Goal: Find specific page/section: Find specific page/section

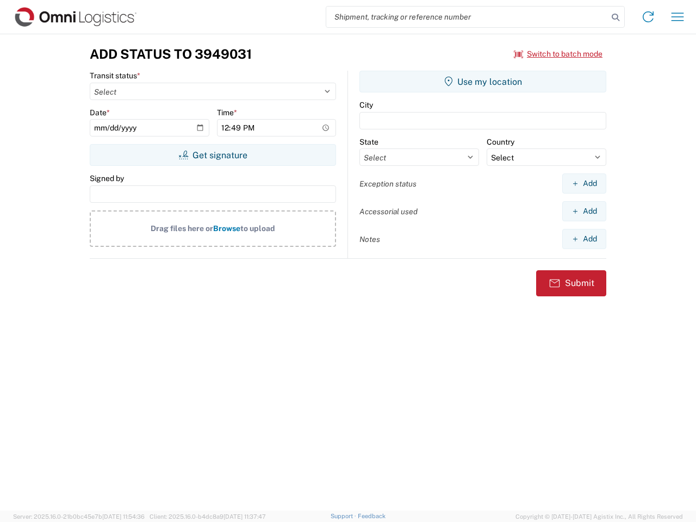
click at [467, 17] on input "search" at bounding box center [467, 17] width 282 height 21
click at [616, 17] on icon at bounding box center [615, 17] width 15 height 15
click at [648, 17] on icon at bounding box center [647, 16] width 17 height 17
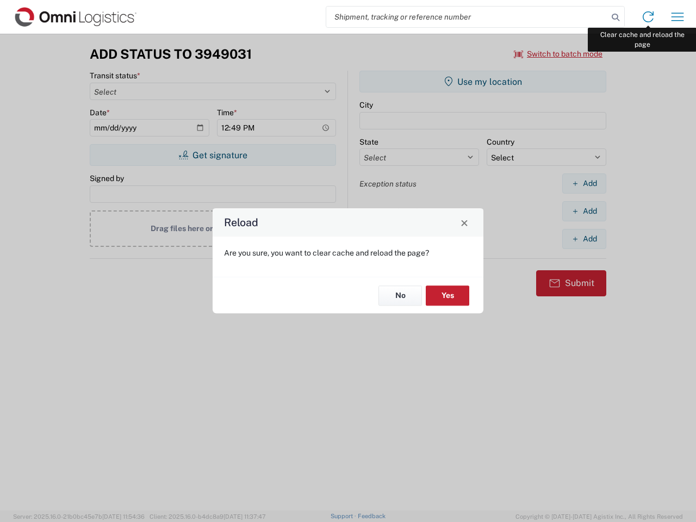
click at [677, 17] on div "Reload Are you sure, you want to clear cache and reload the page? No Yes" at bounding box center [348, 261] width 696 height 522
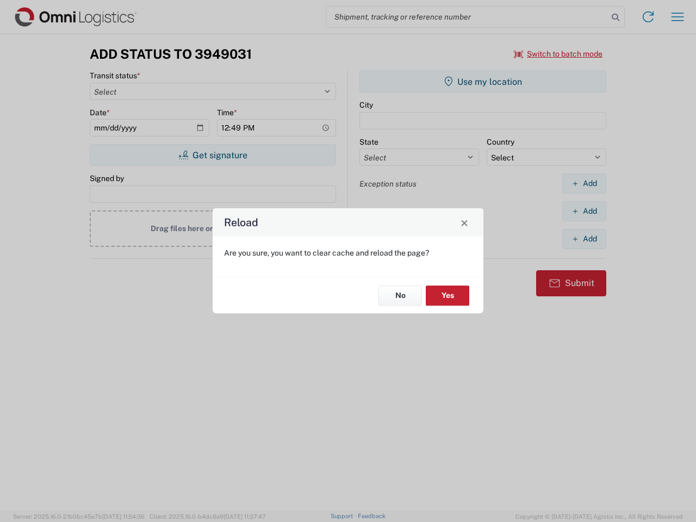
click at [558, 54] on div "Reload Are you sure, you want to clear cache and reload the page? No Yes" at bounding box center [348, 261] width 696 height 522
click at [213, 155] on div "Reload Are you sure, you want to clear cache and reload the page? No Yes" at bounding box center [348, 261] width 696 height 522
click at [483, 82] on div "Reload Are you sure, you want to clear cache and reload the page? No Yes" at bounding box center [348, 261] width 696 height 522
click at [584, 183] on div "Reload Are you sure, you want to clear cache and reload the page? No Yes" at bounding box center [348, 261] width 696 height 522
click at [584, 211] on div "Reload Are you sure, you want to clear cache and reload the page? No Yes" at bounding box center [348, 261] width 696 height 522
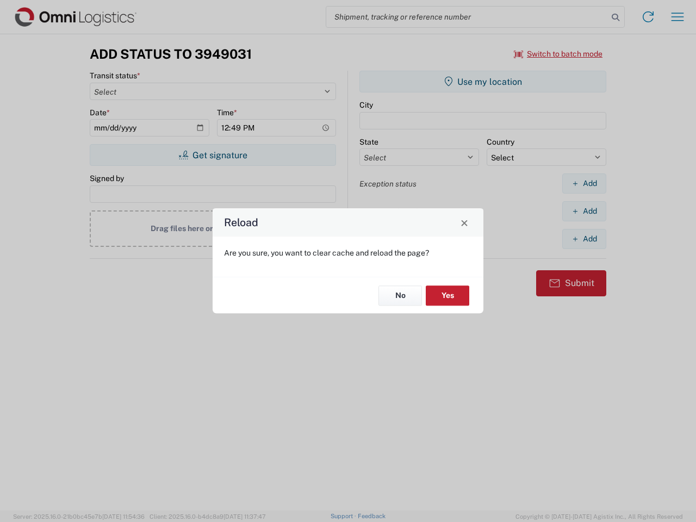
click at [584, 239] on div "Reload Are you sure, you want to clear cache and reload the page? No Yes" at bounding box center [348, 261] width 696 height 522
